Goal: Find specific page/section: Find specific page/section

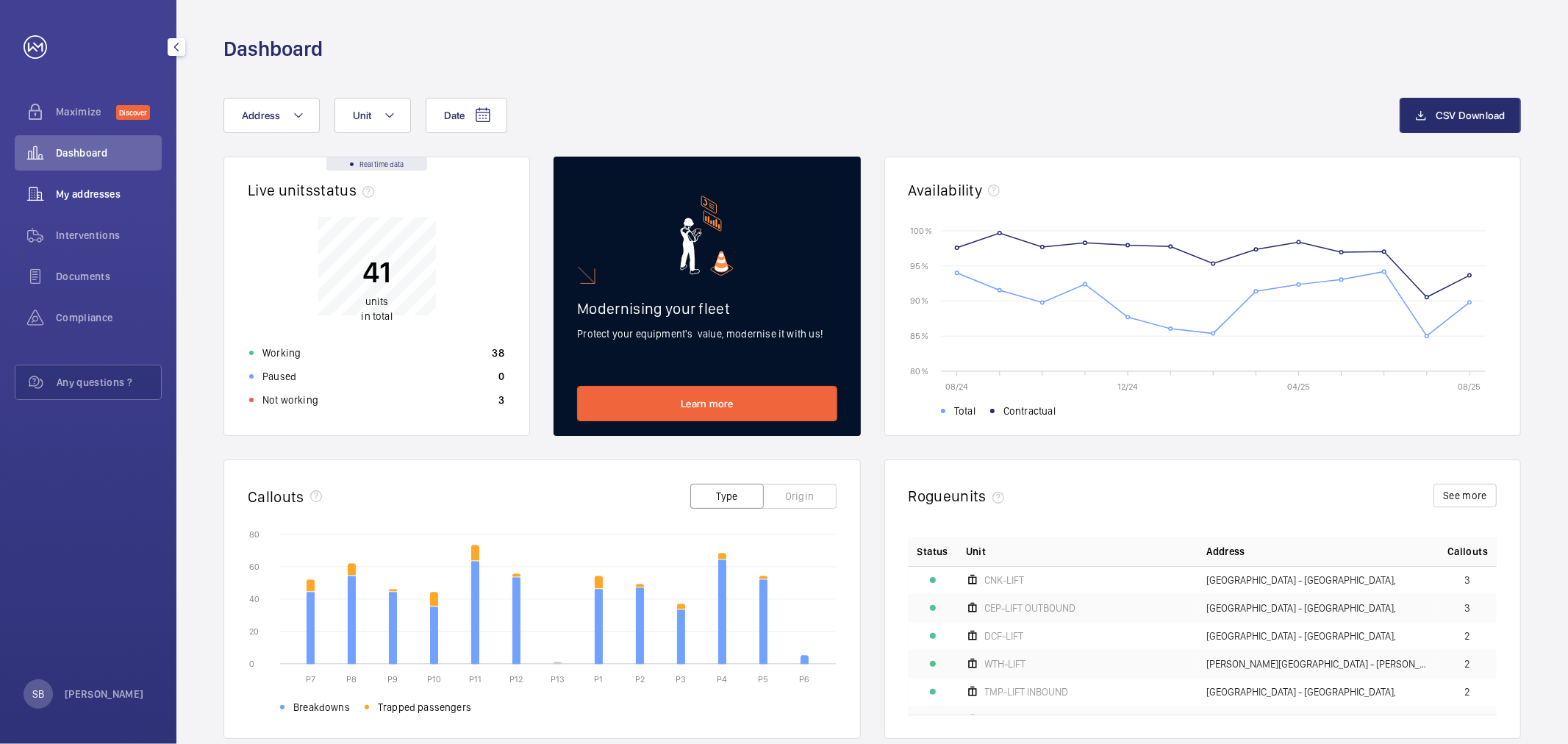
click at [94, 188] on span "My addresses" at bounding box center [109, 195] width 106 height 15
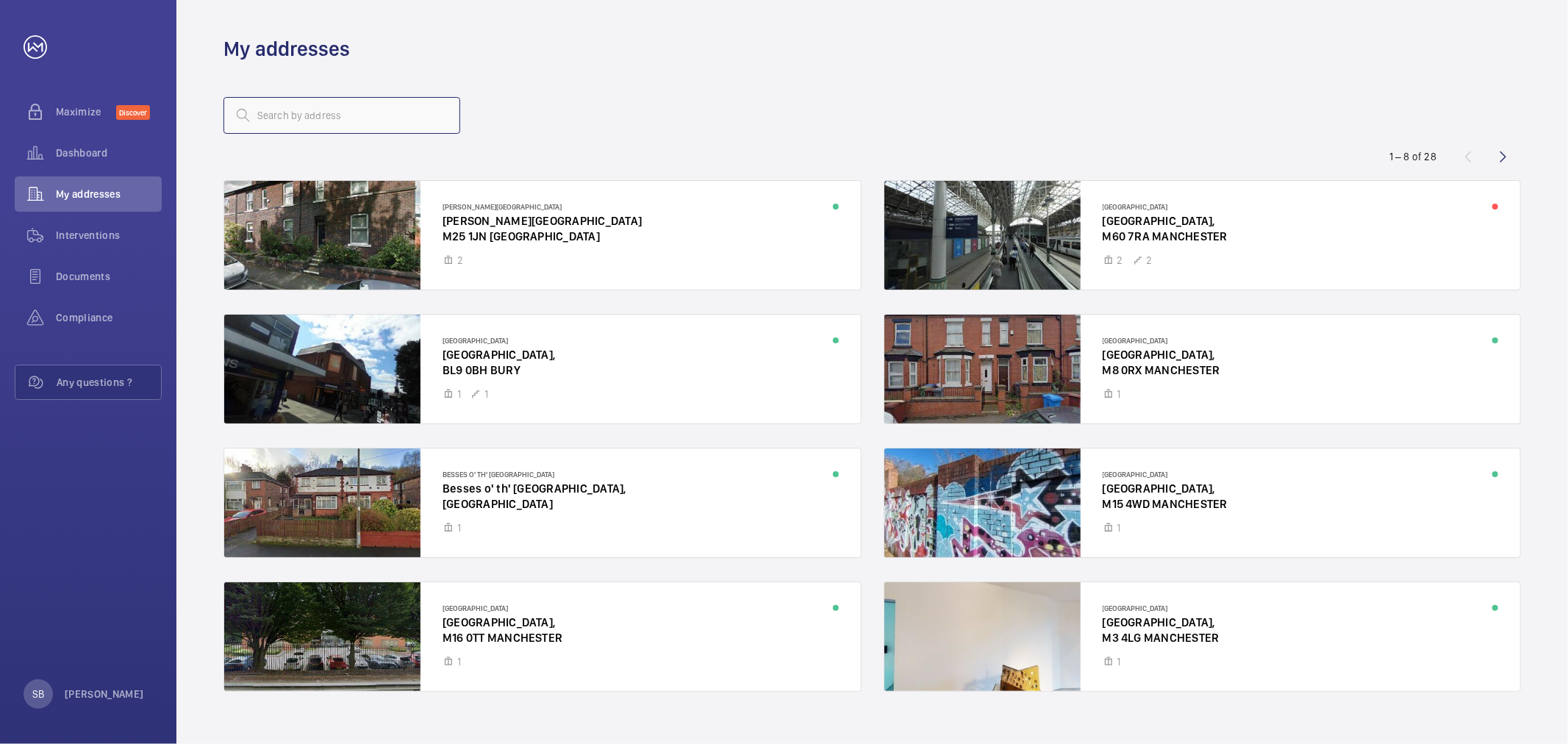
click at [354, 125] on input "text" at bounding box center [341, 115] width 237 height 36
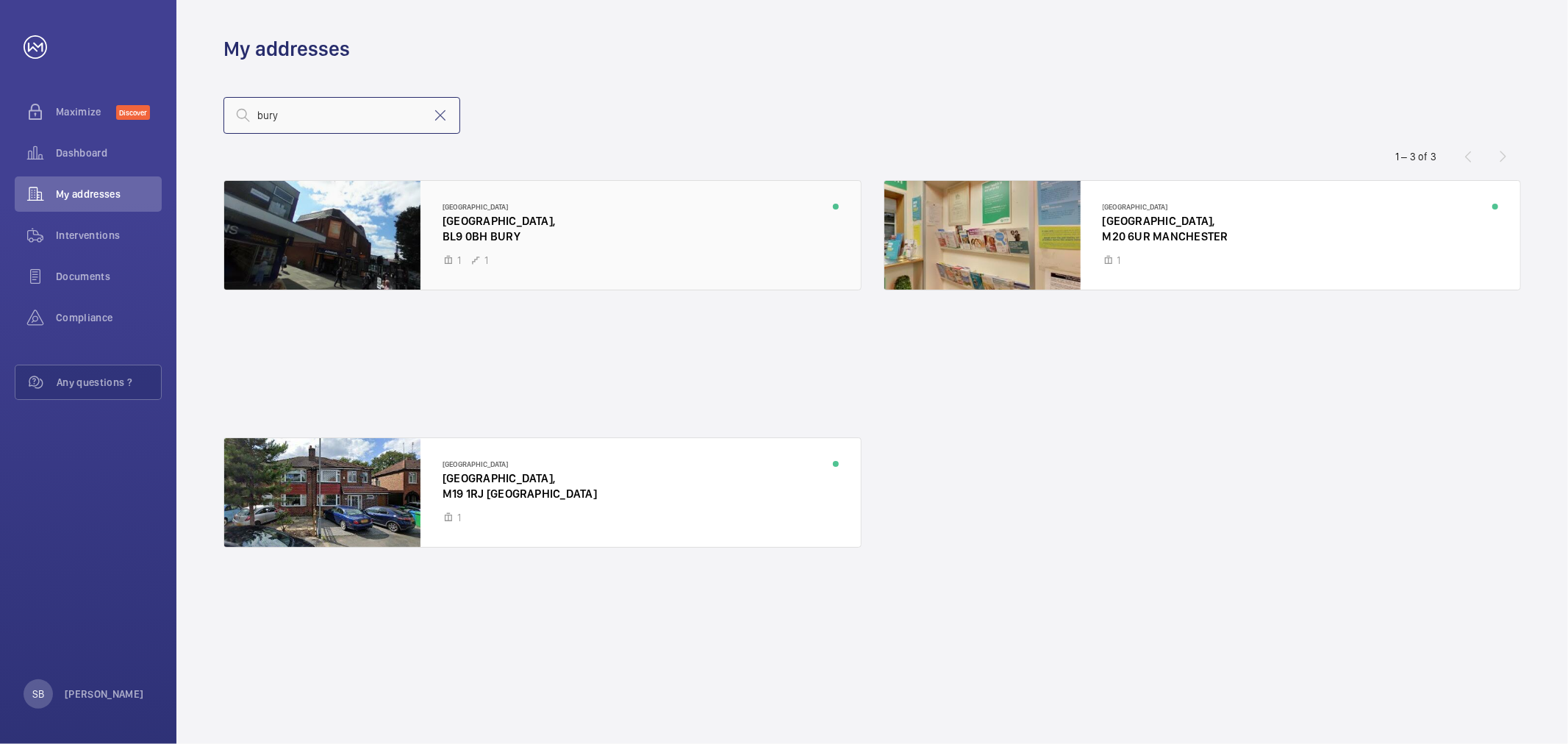
type input "bury"
click at [355, 221] on div at bounding box center [543, 235] width 636 height 109
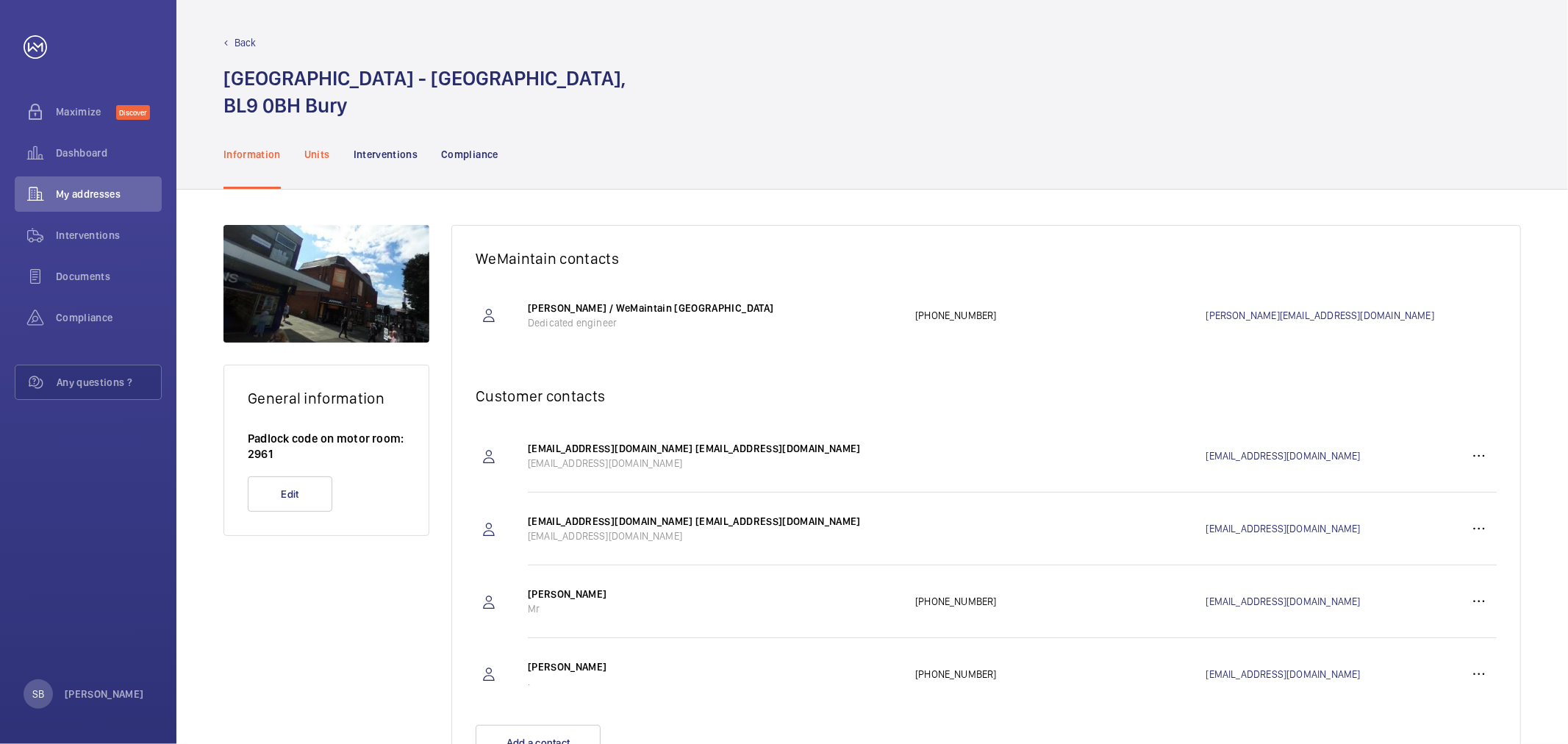
click at [316, 147] on p "Units" at bounding box center [316, 154] width 25 height 15
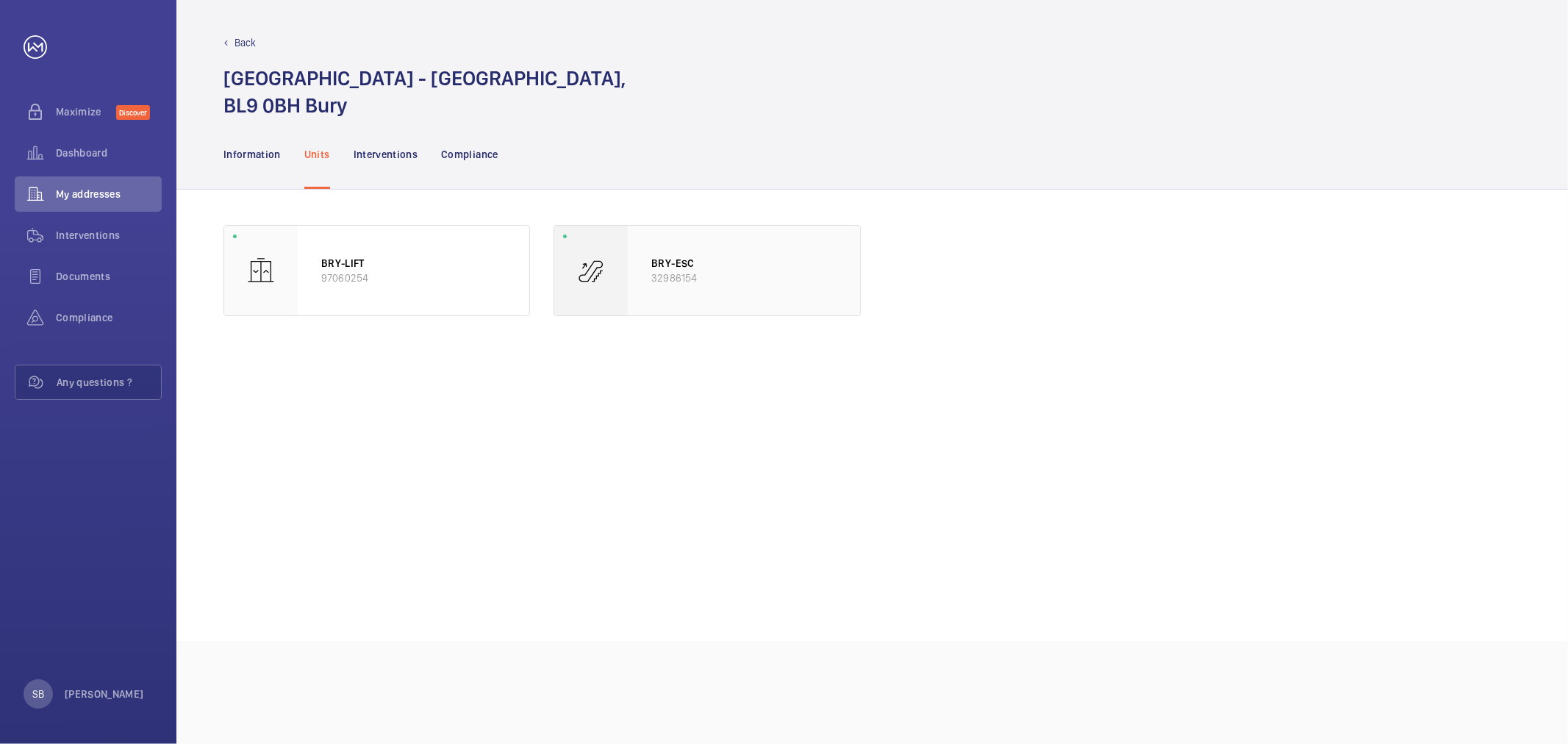
click at [659, 274] on p "32986154" at bounding box center [743, 278] width 184 height 15
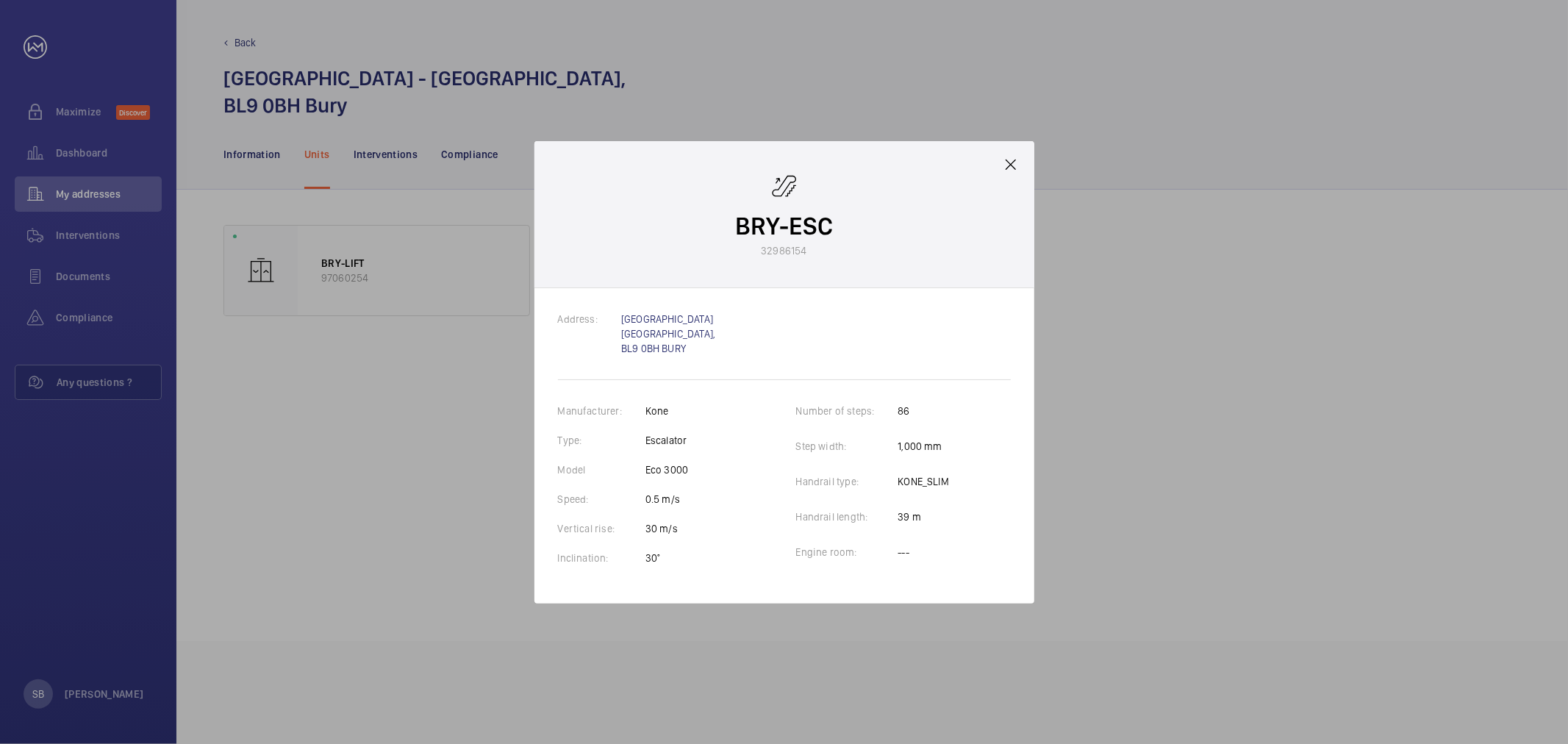
drag, startPoint x: 763, startPoint y: 251, endPoint x: 812, endPoint y: 255, distance: 49.2
click at [812, 255] on wm-front-client-platform-device-details "BRY-ESC 32986154" at bounding box center [784, 213] width 97 height 87
click at [832, 257] on wm-front-client-platform-device-details "BRY-ESC 32986154" at bounding box center [784, 213] width 97 height 87
